Goal: Information Seeking & Learning: Learn about a topic

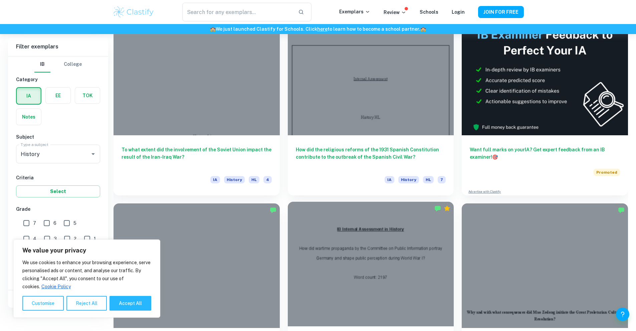
scroll to position [167, 0]
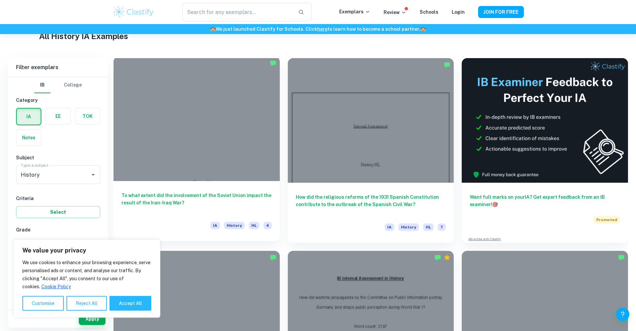
click at [191, 144] on div at bounding box center [196, 118] width 166 height 124
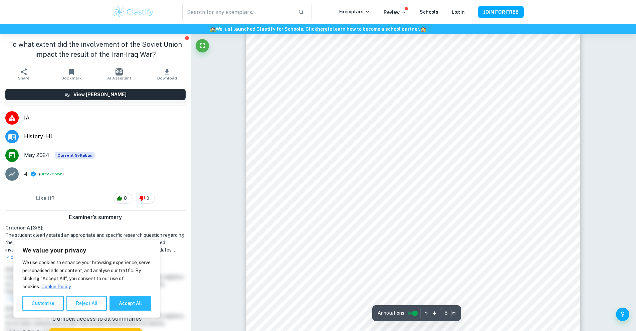
scroll to position [1902, 0]
type input "7"
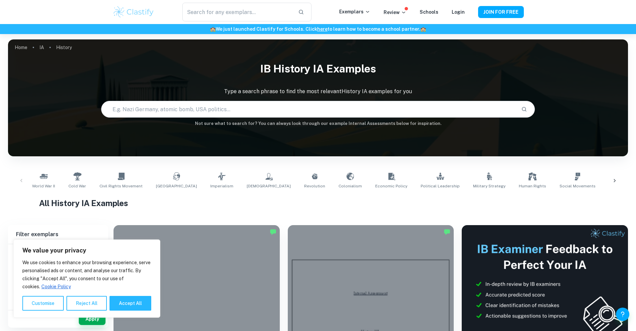
click at [217, 107] on input "text" at bounding box center [308, 109] width 414 height 19
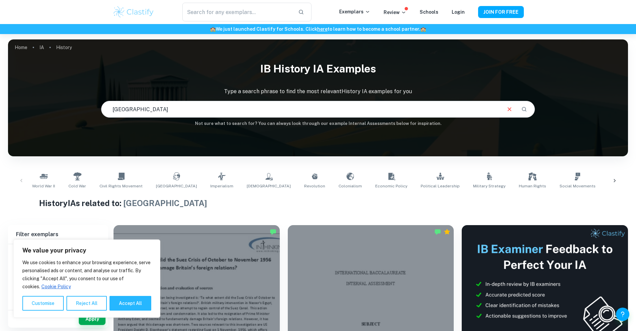
drag, startPoint x: 212, startPoint y: 109, endPoint x: 73, endPoint y: 107, distance: 139.5
click at [73, 107] on div "IB History IA examples Type a search phrase to find the most relevant History I…" at bounding box center [318, 92] width 620 height 69
type input "Ancient [GEOGRAPHIC_DATA]"
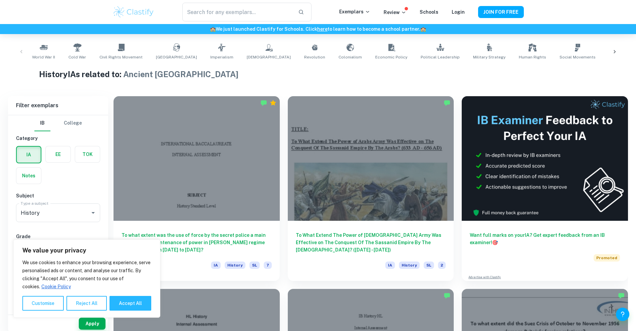
scroll to position [133, 0]
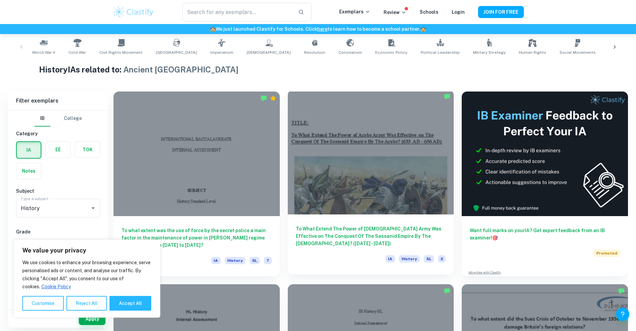
click at [323, 214] on div "To What Extend The Power of [DEMOGRAPHIC_DATA] Army Was Effective on The Conque…" at bounding box center [371, 244] width 166 height 60
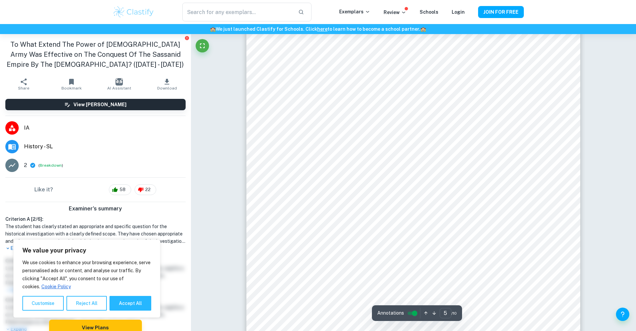
scroll to position [1935, 0]
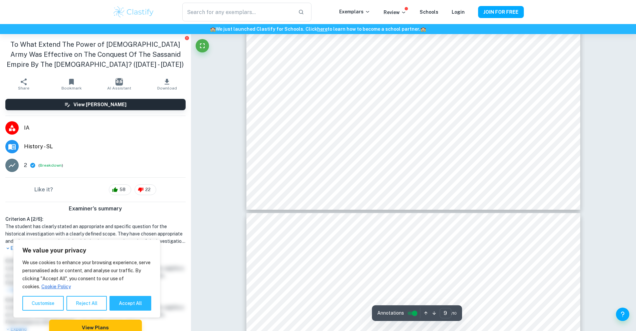
type input "10"
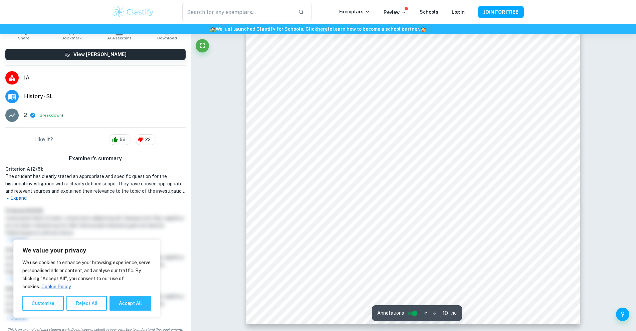
scroll to position [59, 0]
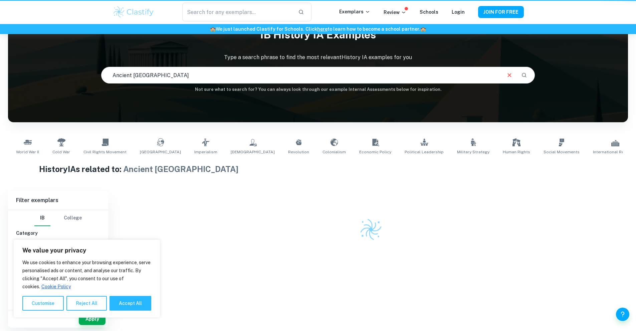
scroll to position [34, 0]
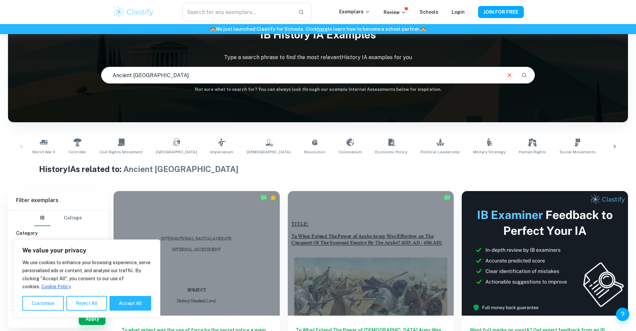
drag, startPoint x: 181, startPoint y: 76, endPoint x: 54, endPoint y: 83, distance: 127.3
click at [56, 84] on div "IB History IA examples Type a search phrase to find the most relevant History I…" at bounding box center [318, 58] width 620 height 69
type input "[GEOGRAPHIC_DATA]"
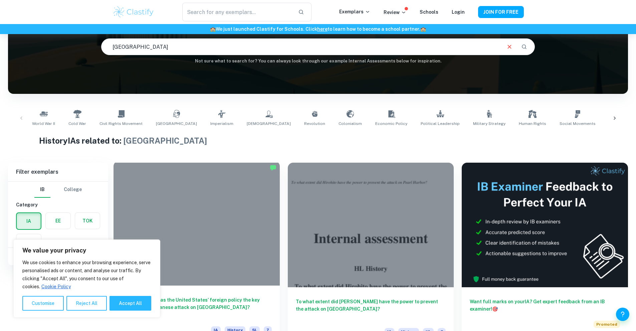
scroll to position [67, 0]
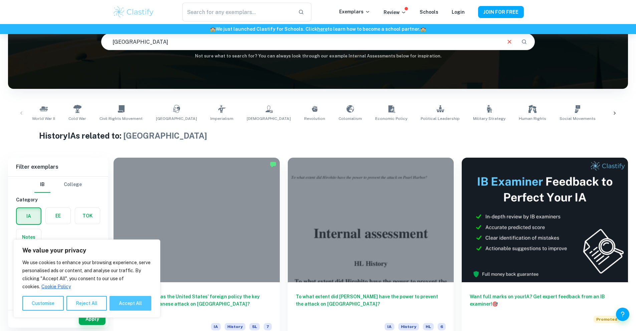
click at [137, 303] on button "Accept All" at bounding box center [130, 303] width 42 height 15
checkbox input "true"
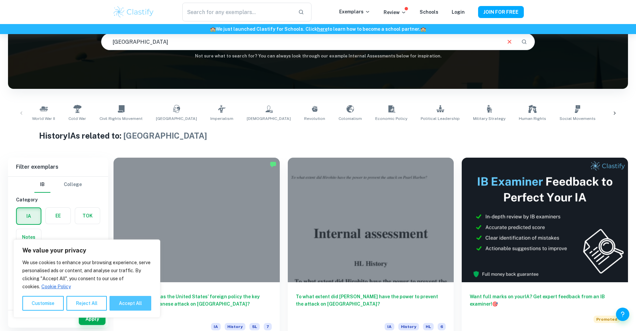
checkbox input "true"
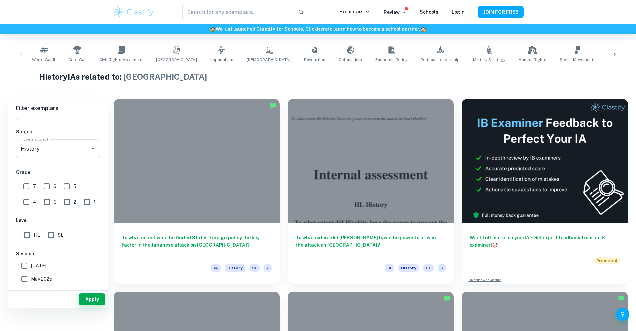
scroll to position [134, 0]
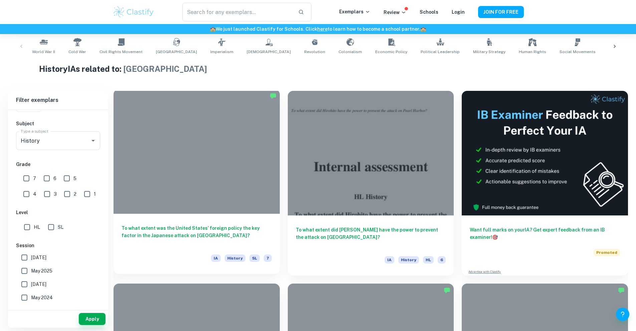
click at [162, 224] on h6 "To what extent was the United States’ foreign policy the key factor in the Japa…" at bounding box center [196, 235] width 150 height 22
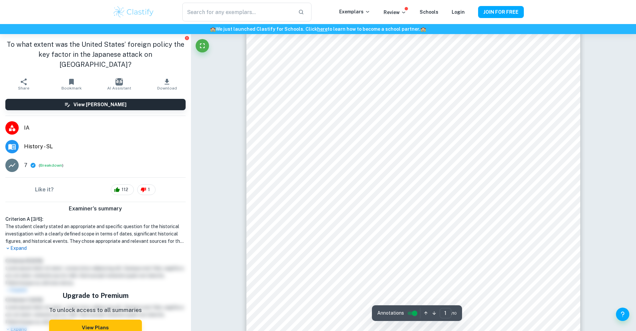
scroll to position [67, 0]
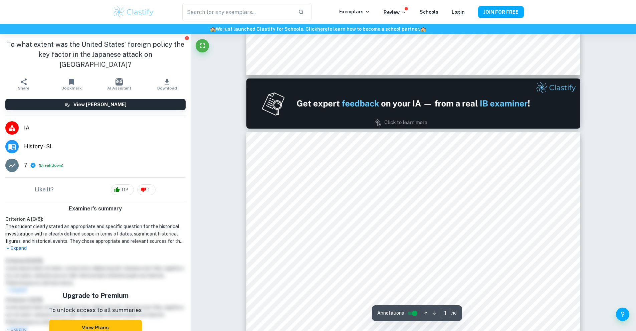
type input "2"
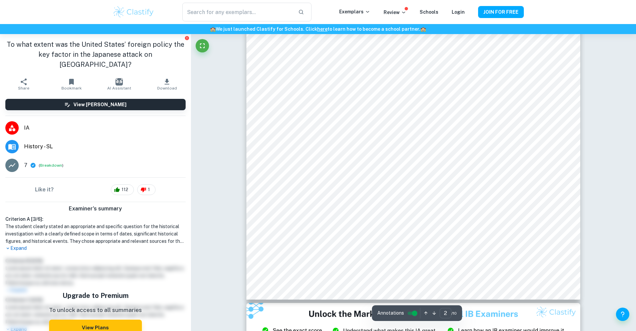
scroll to position [734, 0]
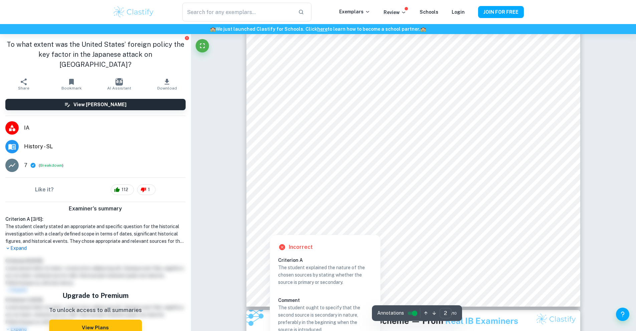
click at [270, 225] on div at bounding box center [270, 225] width 16 height 16
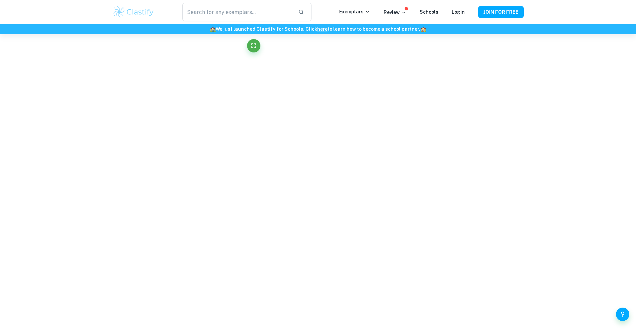
scroll to position [369, 0]
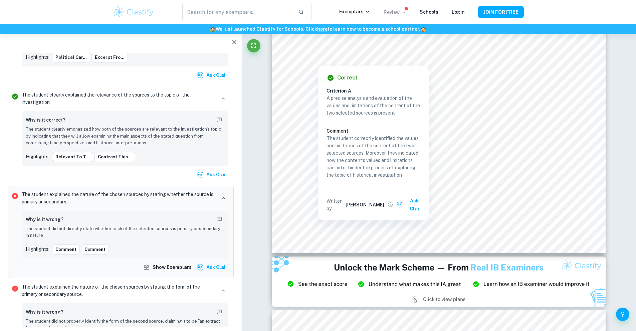
click at [393, 10] on p "Review" at bounding box center [394, 12] width 23 height 7
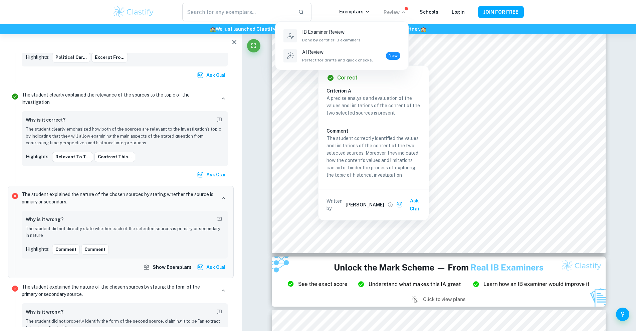
click at [558, 180] on div at bounding box center [318, 165] width 636 height 331
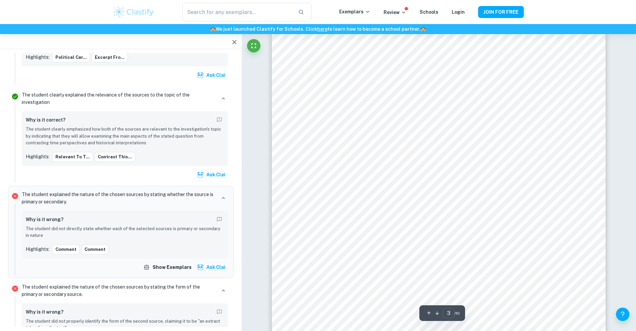
scroll to position [0, 0]
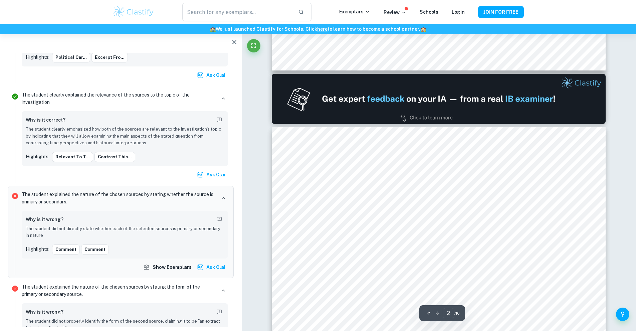
type input "1"
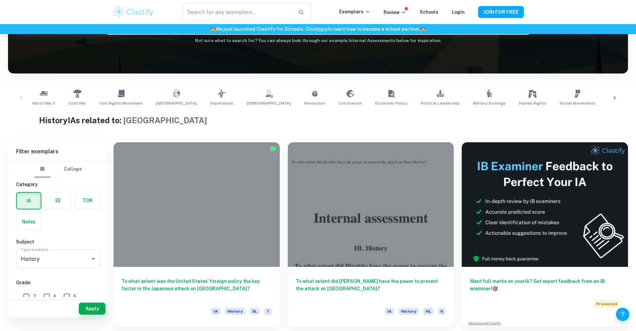
scroll to position [101, 0]
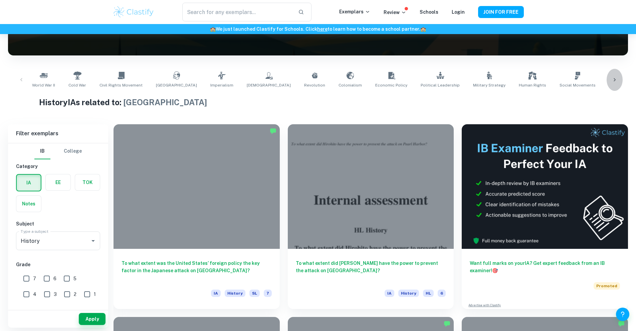
click at [615, 77] on icon at bounding box center [614, 79] width 7 height 7
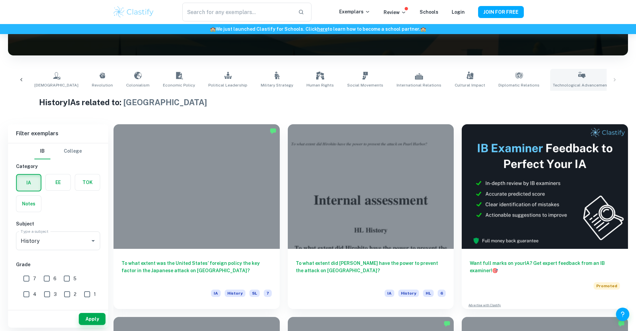
click at [550, 78] on link "Technological Advancements" at bounding box center [581, 80] width 63 height 22
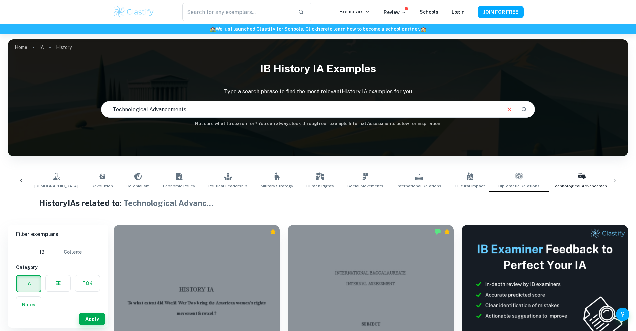
drag, startPoint x: 220, startPoint y: 114, endPoint x: 77, endPoint y: 119, distance: 142.9
click at [77, 119] on div "IB History IA examples Type a search phrase to find the most relevant History I…" at bounding box center [318, 92] width 620 height 69
type input "Ancient [GEOGRAPHIC_DATA]"
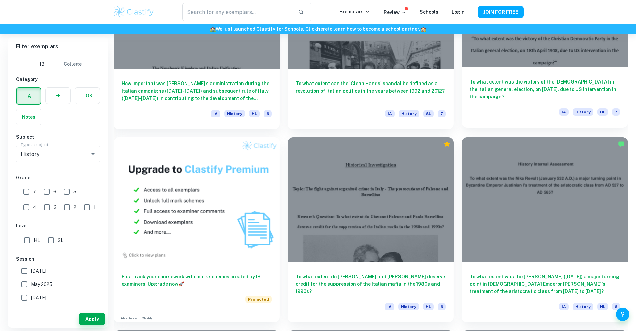
scroll to position [534, 0]
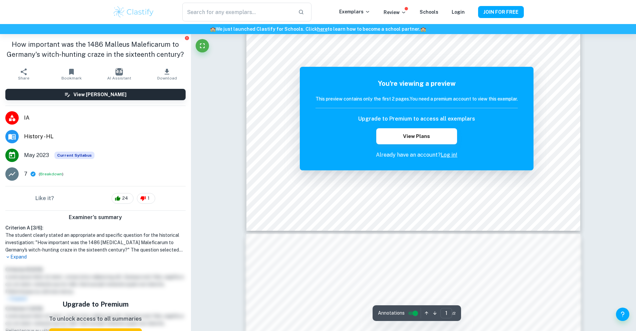
scroll to position [133, 0]
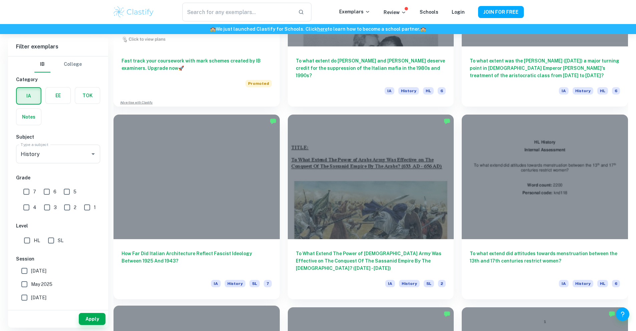
scroll to position [501, 0]
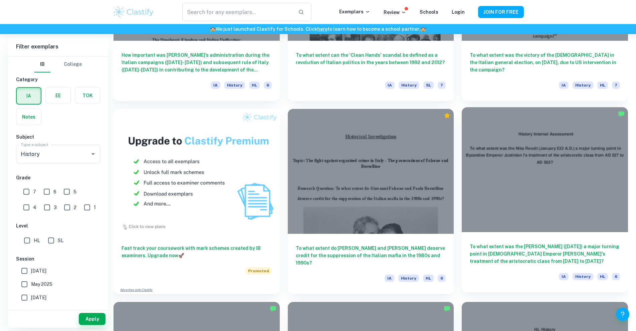
click at [469, 243] on h6 "To what extent was the [PERSON_NAME] ([DATE]) a major turning point in [DEMOGRA…" at bounding box center [544, 254] width 150 height 22
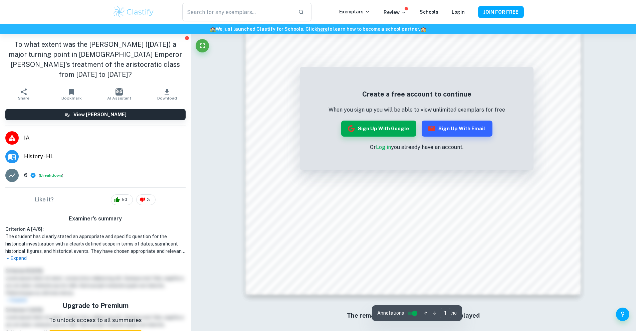
scroll to position [623, 0]
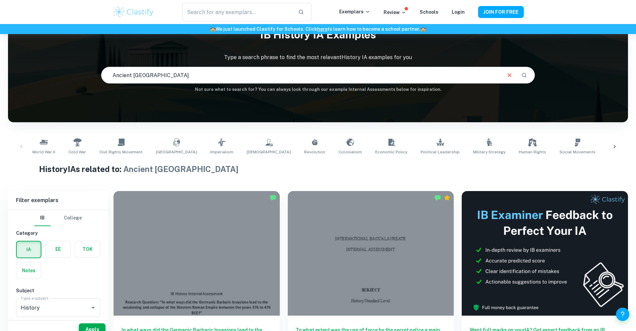
scroll to position [67, 0]
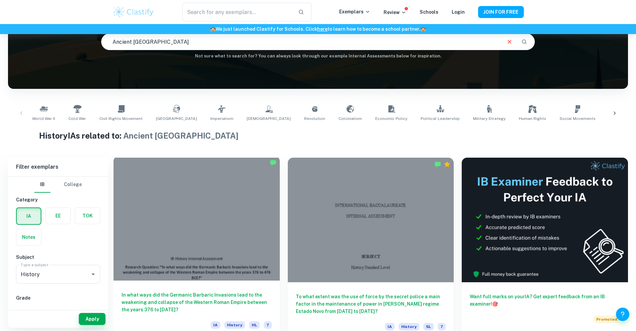
click at [203, 291] on h6 "In what ways did the Germanic Barbaric Invasions lead to the weakening and coll…" at bounding box center [196, 302] width 150 height 22
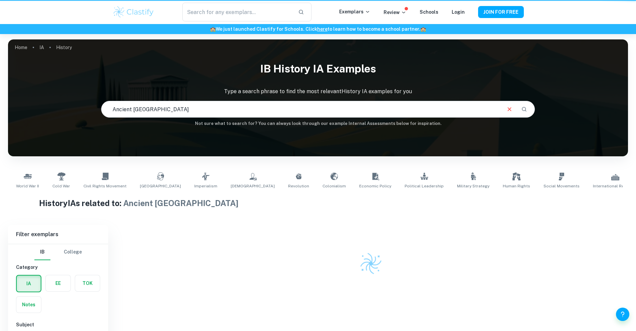
scroll to position [34, 0]
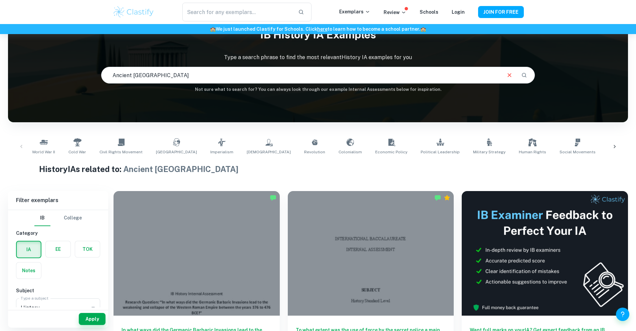
drag, startPoint x: 218, startPoint y: 74, endPoint x: 59, endPoint y: 70, distance: 158.2
click at [59, 70] on div "IB History IA examples Type a search phrase to find the most relevant History I…" at bounding box center [318, 58] width 620 height 69
type input "[PERSON_NAME]"
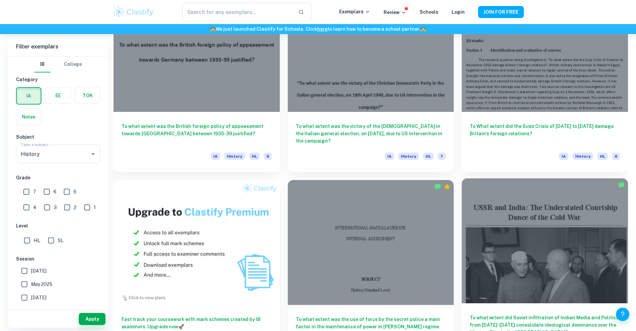
scroll to position [400, 0]
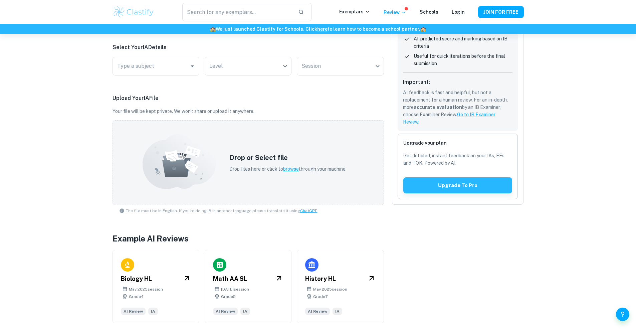
scroll to position [127, 0]
